Goal: Task Accomplishment & Management: Manage account settings

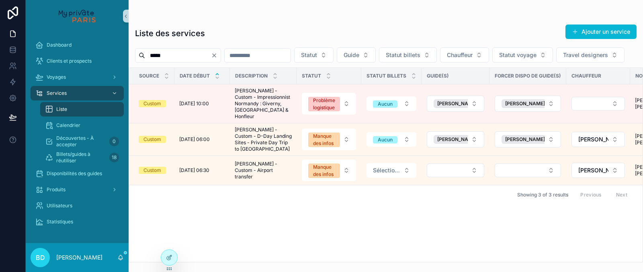
click at [216, 55] on icon "Clear" at bounding box center [214, 55] width 3 height 3
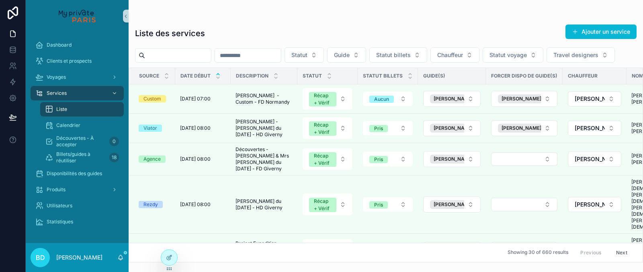
click at [82, 109] on div "Liste" at bounding box center [82, 109] width 74 height 13
click at [411, 54] on span "Statut billets" at bounding box center [393, 55] width 35 height 8
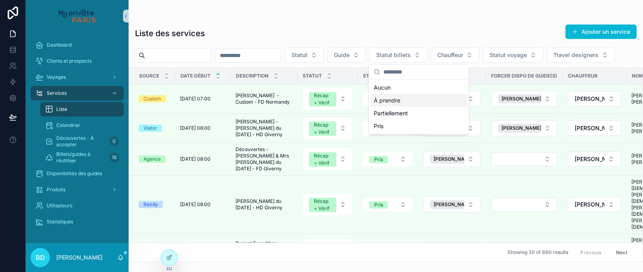
click at [405, 96] on div "À prendre" at bounding box center [419, 100] width 96 height 13
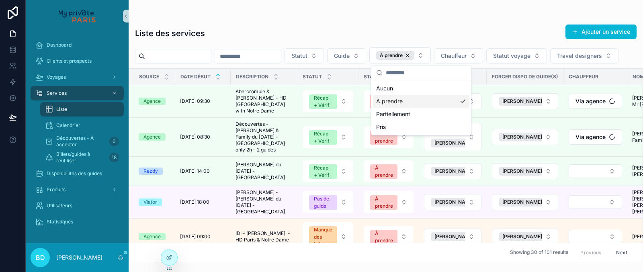
click at [395, 17] on div "scrollable content" at bounding box center [386, 16] width 502 height 6
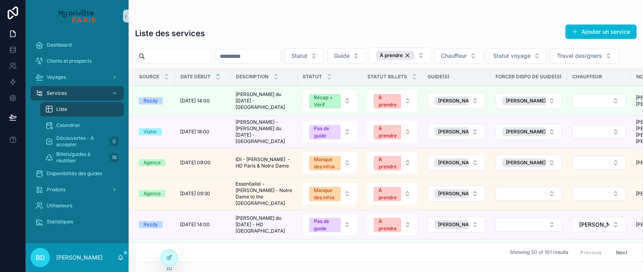
scroll to position [70, 0]
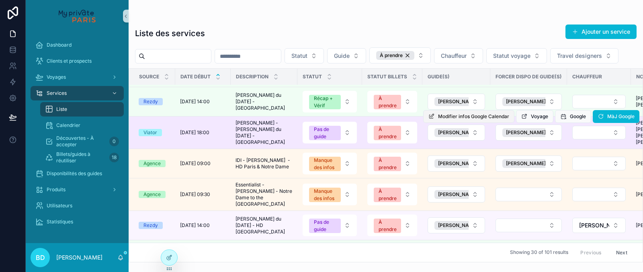
click at [496, 120] on span "Modifier infos Google Calendar" at bounding box center [473, 116] width 71 height 6
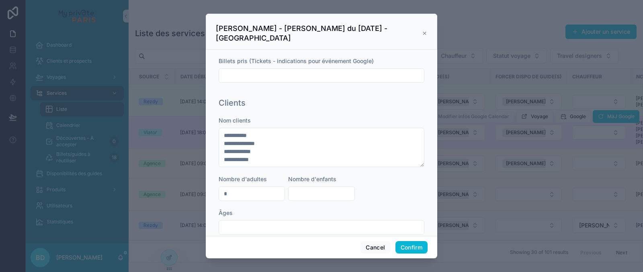
scroll to position [0, 0]
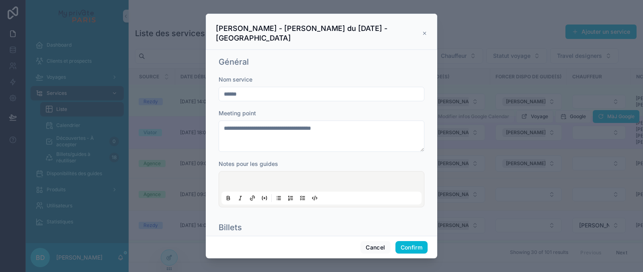
click at [423, 30] on icon at bounding box center [424, 33] width 5 height 6
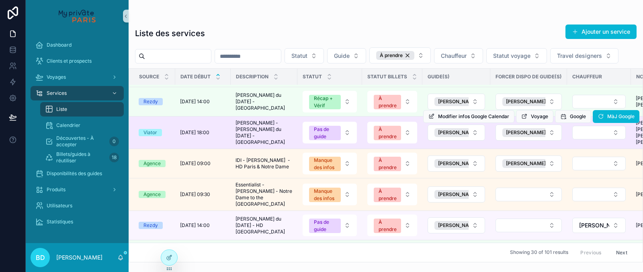
scroll to position [107, 0]
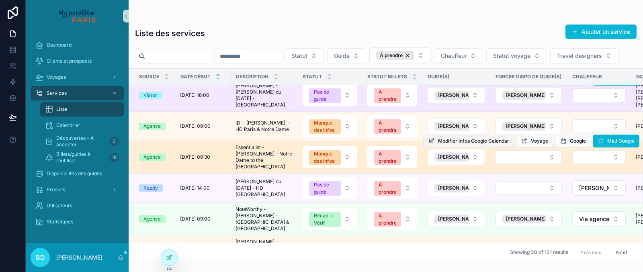
click at [451, 144] on span "Modifier infos Google Calendar" at bounding box center [473, 141] width 71 height 6
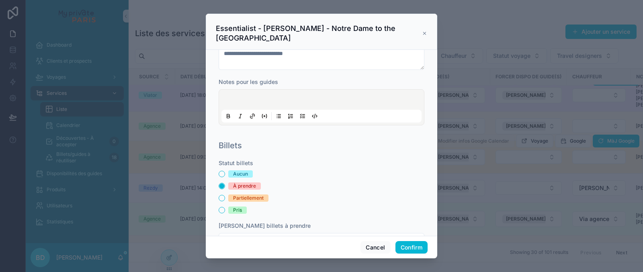
scroll to position [128, 0]
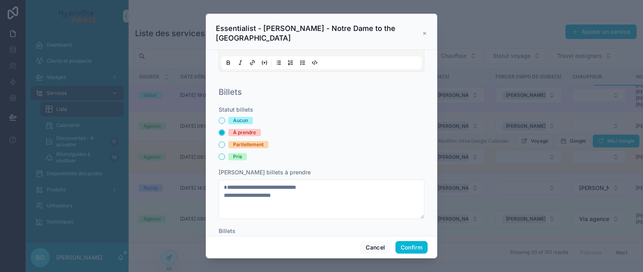
click at [423, 30] on icon at bounding box center [424, 33] width 5 height 6
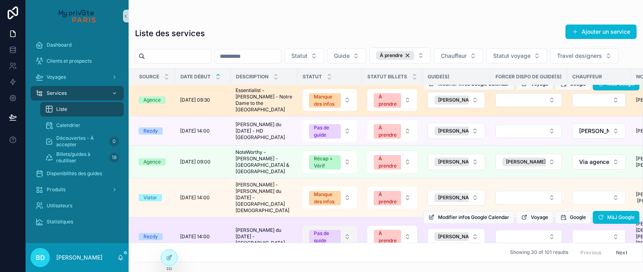
scroll to position [213, 0]
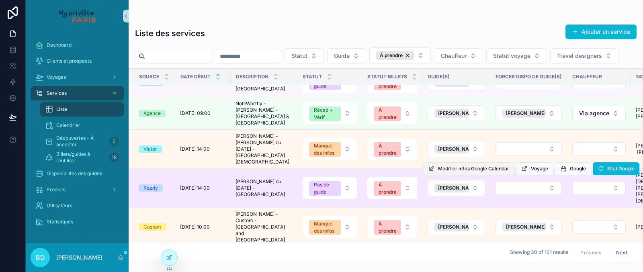
click at [509, 175] on button "Modifier infos Google Calendar" at bounding box center [468, 168] width 91 height 13
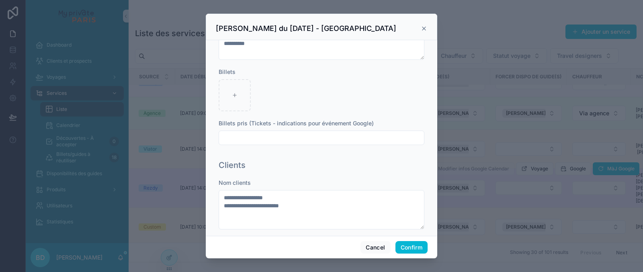
scroll to position [284, 0]
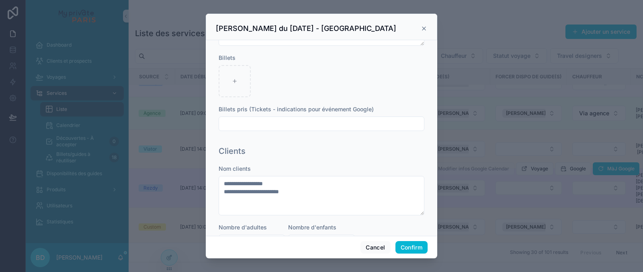
click at [422, 28] on icon at bounding box center [424, 28] width 6 height 6
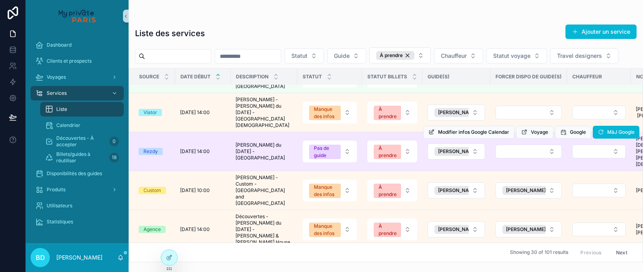
scroll to position [312, 0]
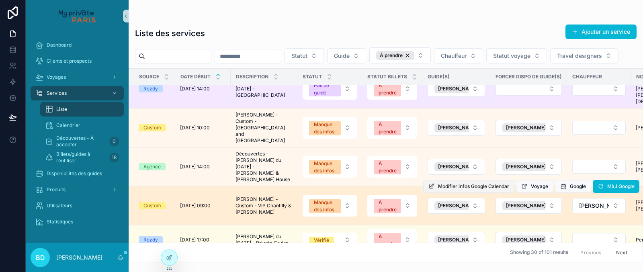
click at [468, 183] on span "Modifier infos Google Calendar" at bounding box center [473, 186] width 71 height 6
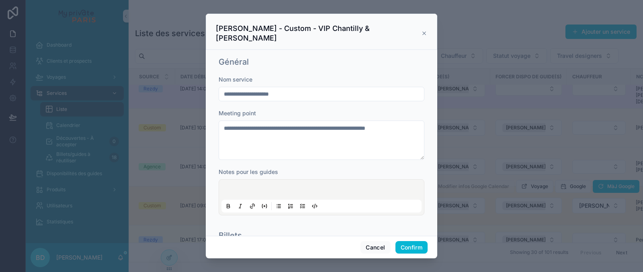
click at [423, 32] on icon at bounding box center [424, 33] width 3 height 3
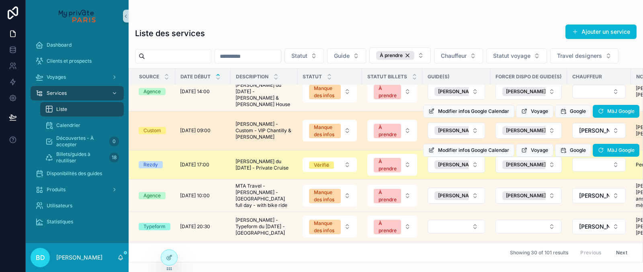
scroll to position [449, 0]
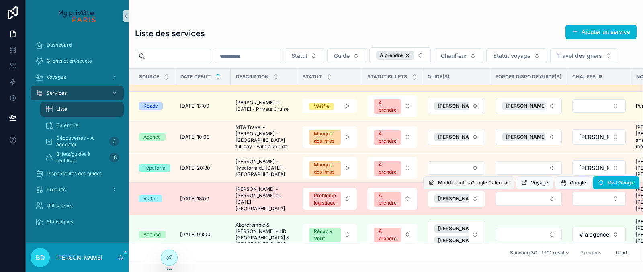
click at [463, 180] on span "Modifier infos Google Calendar" at bounding box center [473, 183] width 71 height 6
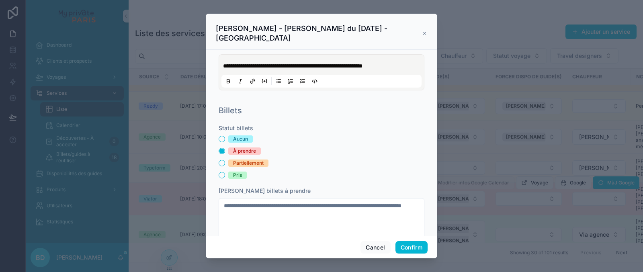
scroll to position [158, 0]
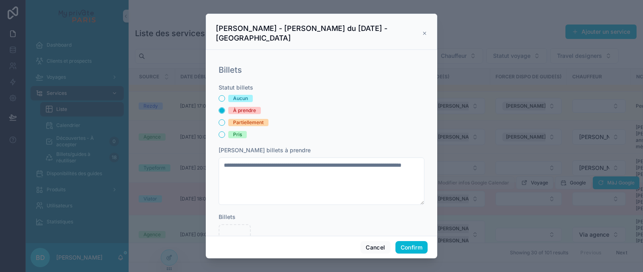
click at [422, 30] on icon at bounding box center [424, 33] width 5 height 6
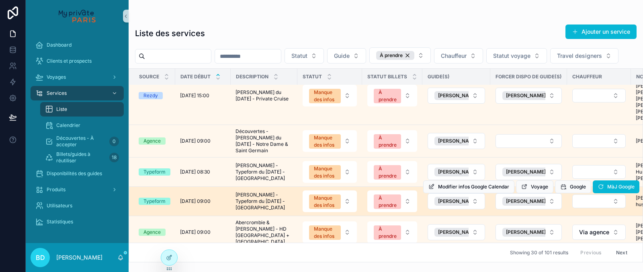
scroll to position [665, 0]
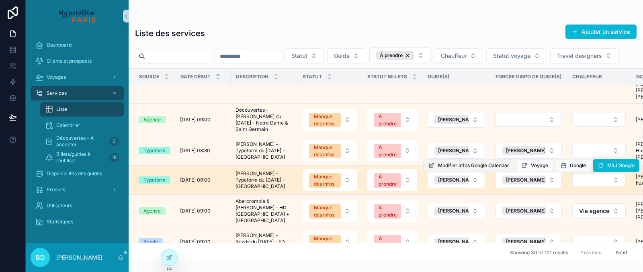
click at [445, 162] on span "Modifier infos Google Calendar" at bounding box center [473, 165] width 71 height 6
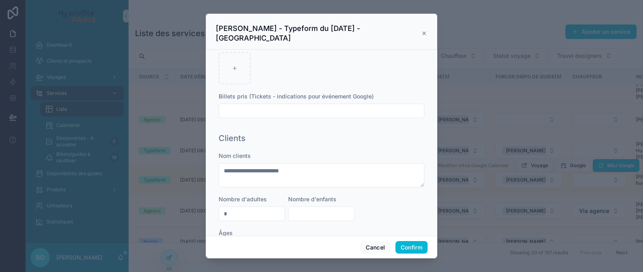
scroll to position [0, 0]
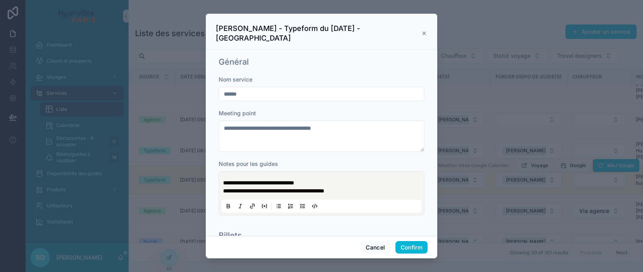
click at [425, 32] on icon at bounding box center [424, 33] width 3 height 3
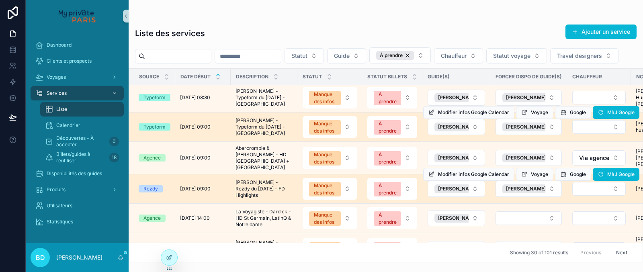
scroll to position [709, 0]
click at [491, 177] on span "Modifier infos Google Calendar" at bounding box center [473, 174] width 71 height 6
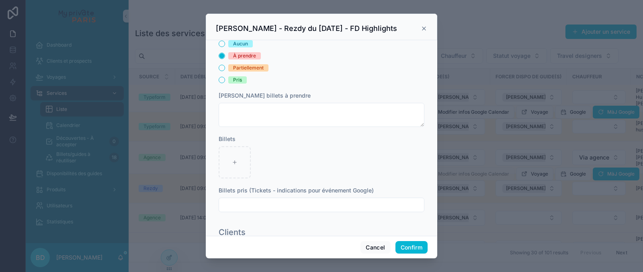
scroll to position [201, 0]
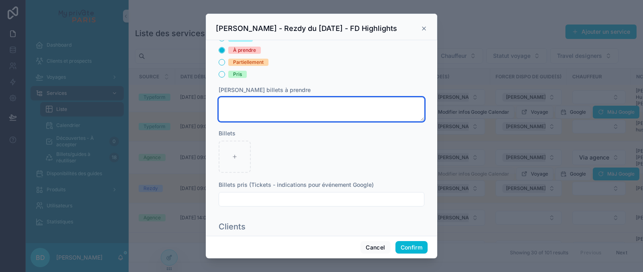
click at [328, 108] on textarea at bounding box center [322, 109] width 206 height 24
type textarea "**********"
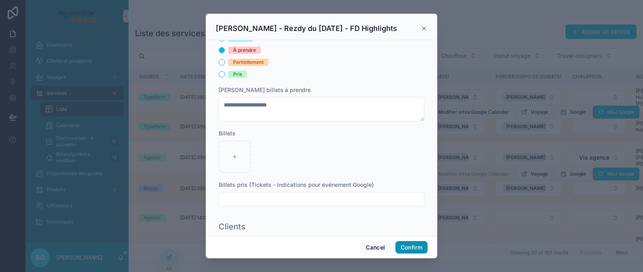
click at [415, 246] on button "Confirm" at bounding box center [411, 247] width 32 height 13
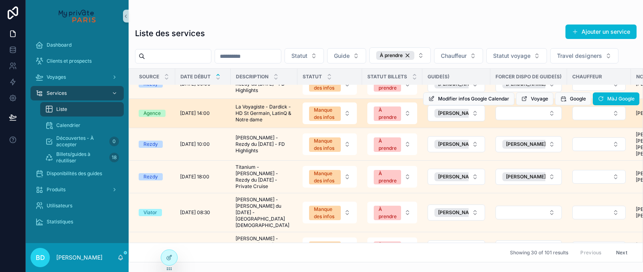
scroll to position [824, 0]
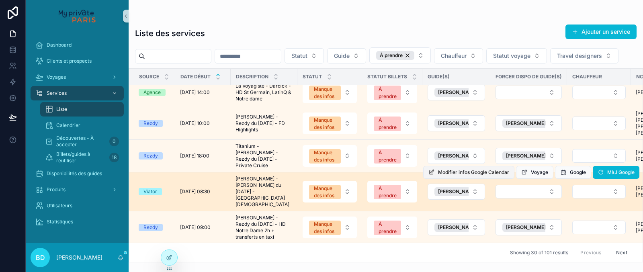
click at [467, 176] on span "Modifier infos Google Calendar" at bounding box center [473, 172] width 71 height 6
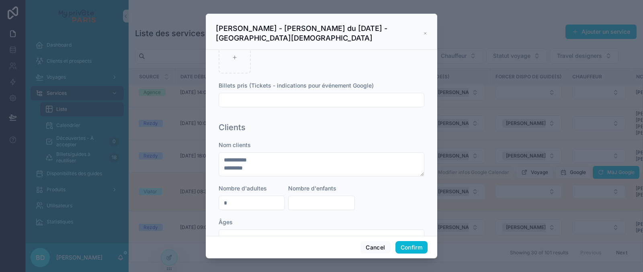
scroll to position [337, 0]
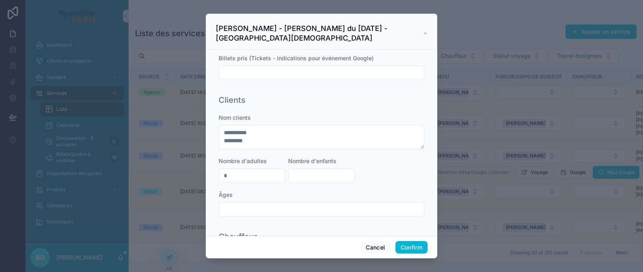
click at [423, 33] on icon at bounding box center [425, 33] width 4 height 6
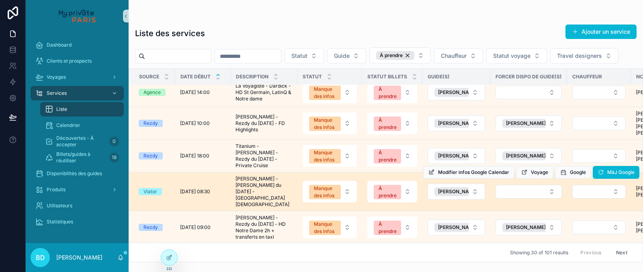
click at [199, 57] on input "scrollable content" at bounding box center [178, 56] width 66 height 11
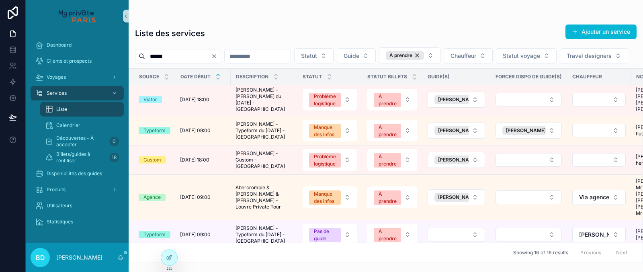
scroll to position [107, 0]
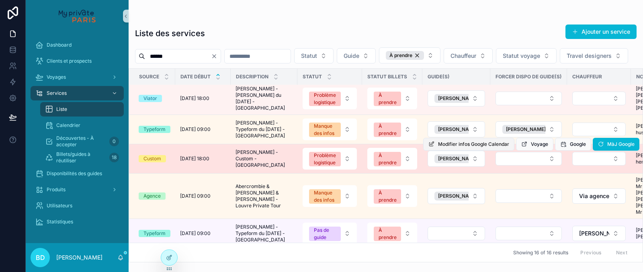
click at [448, 147] on span "Modifier infos Google Calendar" at bounding box center [473, 144] width 71 height 6
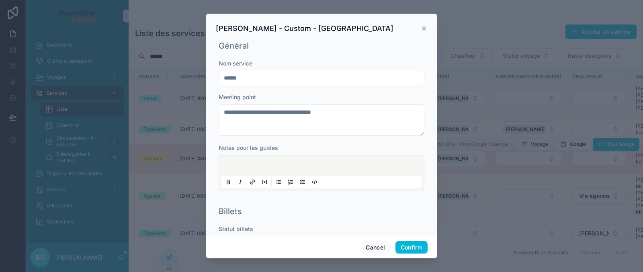
scroll to position [0, 0]
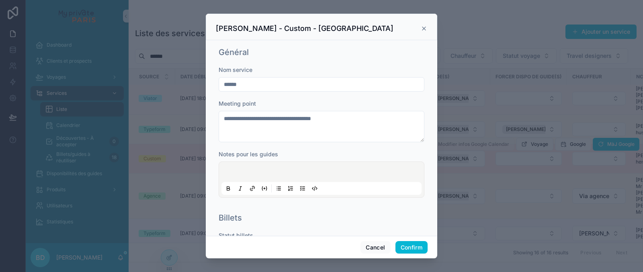
click at [424, 27] on icon at bounding box center [424, 28] width 6 height 6
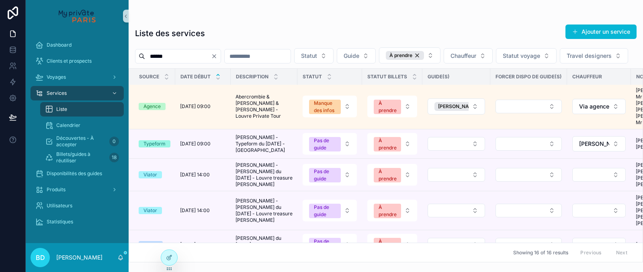
scroll to position [174, 0]
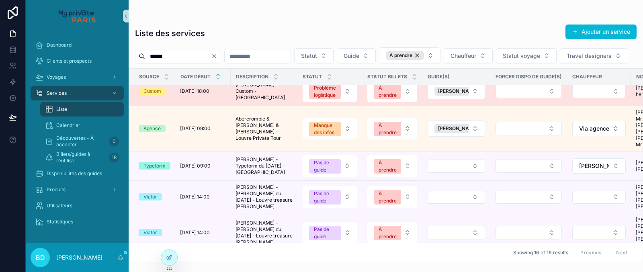
click at [184, 53] on input "******" at bounding box center [178, 56] width 66 height 11
type input "*****"
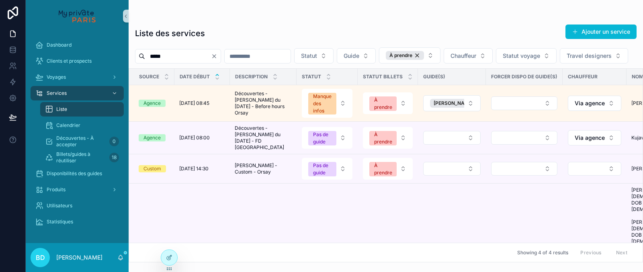
click at [203, 58] on input "*****" at bounding box center [178, 56] width 66 height 11
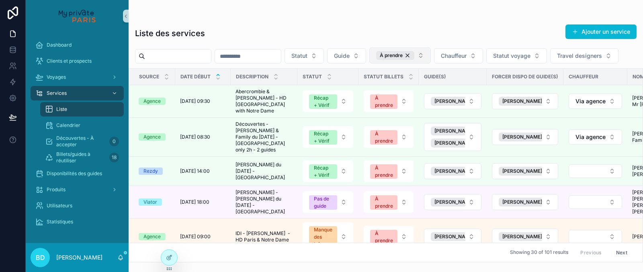
click at [431, 59] on button "À prendre" at bounding box center [399, 55] width 61 height 16
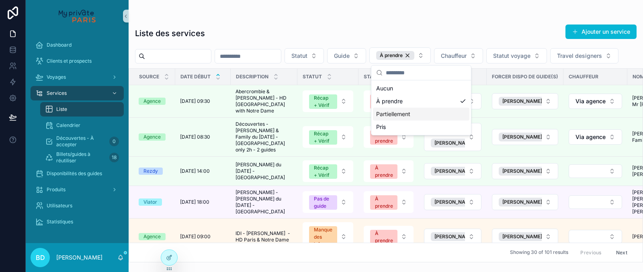
click at [412, 116] on div "Partiellement" at bounding box center [421, 114] width 96 height 13
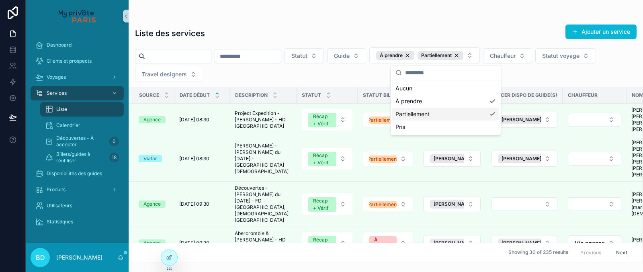
click at [246, 76] on div "Statut Guide À prendre Partiellement Chauffeur Statut voyage Travel designers" at bounding box center [386, 64] width 514 height 35
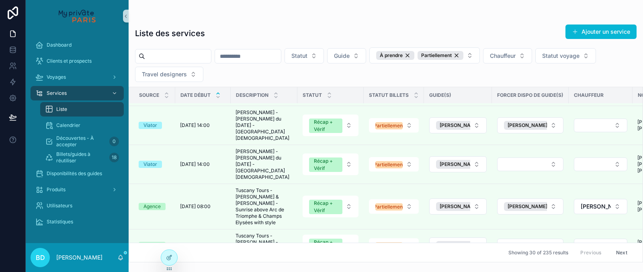
scroll to position [543, 0]
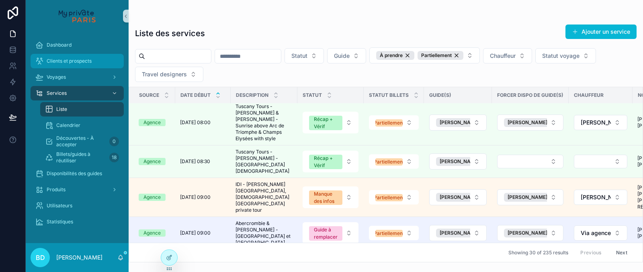
click at [83, 60] on span "Clients et prospects" at bounding box center [69, 61] width 45 height 6
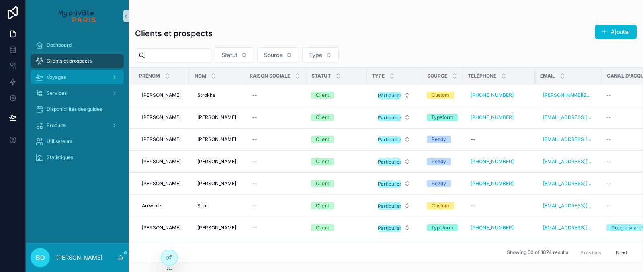
click at [80, 74] on div "Voyages" at bounding box center [77, 77] width 84 height 13
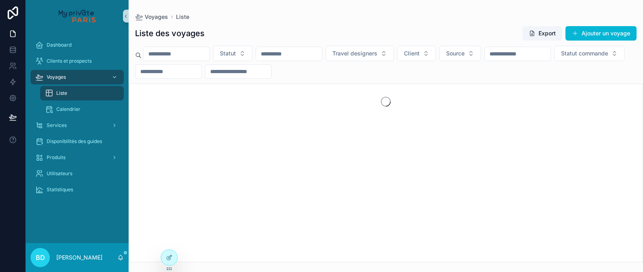
click at [190, 51] on input "scrollable content" at bounding box center [176, 53] width 66 height 11
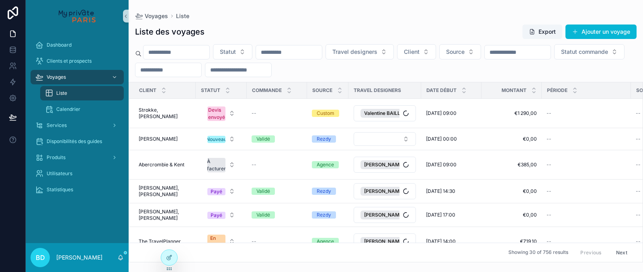
paste input "**********"
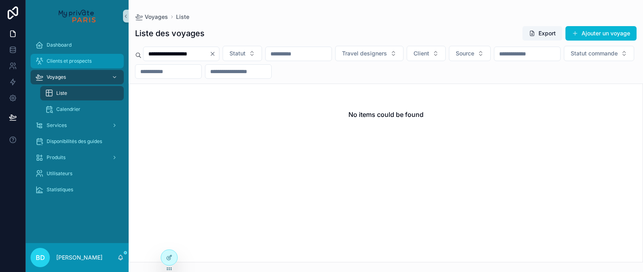
type input "**********"
click at [80, 56] on div "Clients et prospects" at bounding box center [77, 61] width 84 height 13
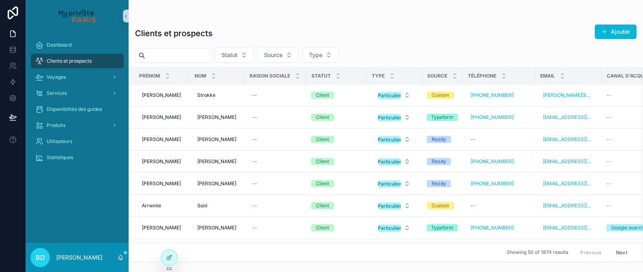
click at [184, 58] on input "scrollable content" at bounding box center [178, 55] width 66 height 11
paste input "**********"
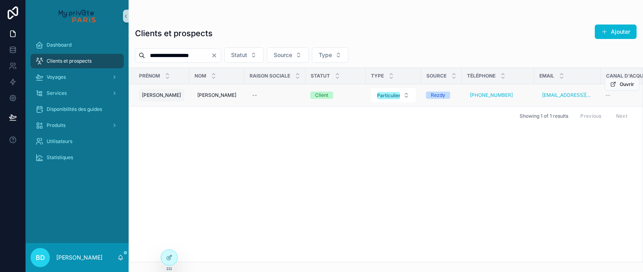
type input "**********"
click at [154, 96] on span "[PERSON_NAME]" at bounding box center [161, 95] width 39 height 6
click at [240, 105] on icon "scrollable content" at bounding box center [240, 106] width 6 height 6
click at [623, 86] on span "Ouvrir" at bounding box center [627, 84] width 14 height 6
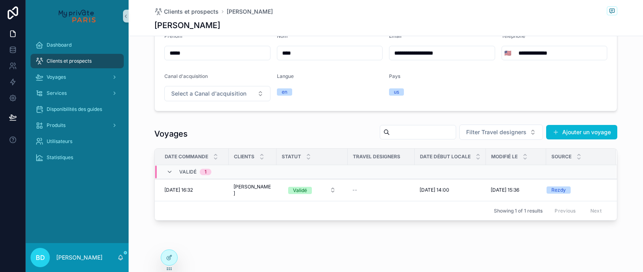
scroll to position [113, 0]
click at [211, 190] on div "[DATE] 16:32 [DATE] 16:32" at bounding box center [193, 190] width 59 height 6
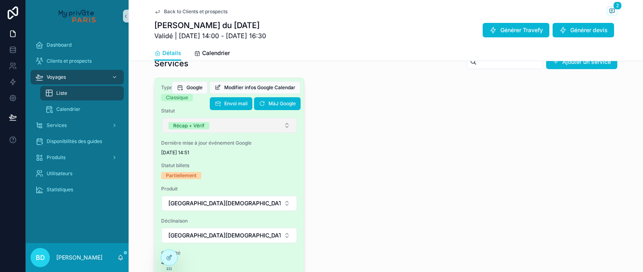
scroll to position [346, 0]
